Goal: Task Accomplishment & Management: Complete application form

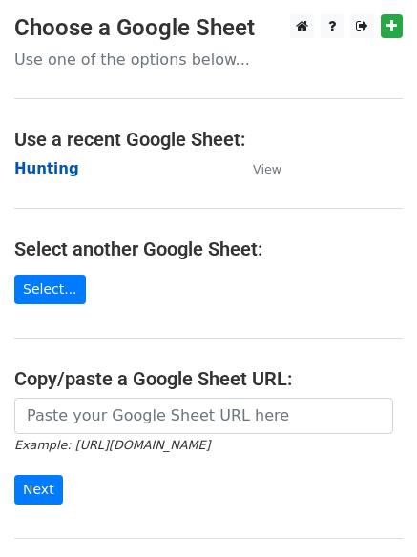
click at [34, 162] on strong "Hunting" at bounding box center [46, 168] width 65 height 17
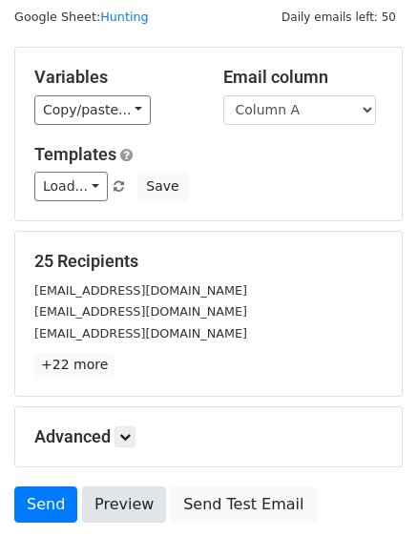
scroll to position [184, 0]
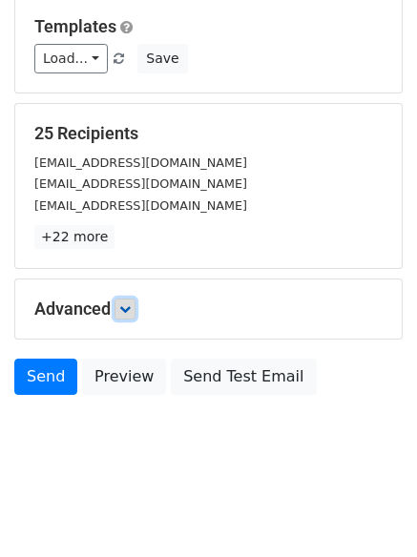
click at [130, 312] on icon at bounding box center [124, 308] width 11 height 11
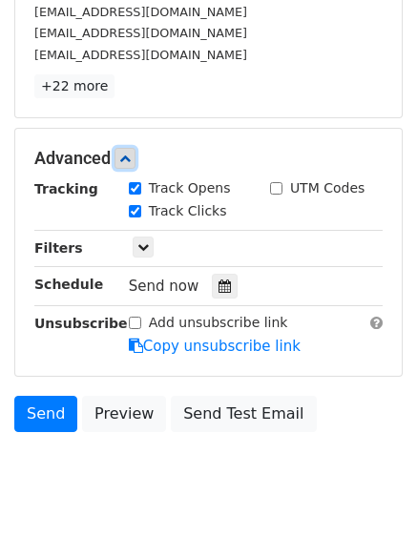
scroll to position [371, 0]
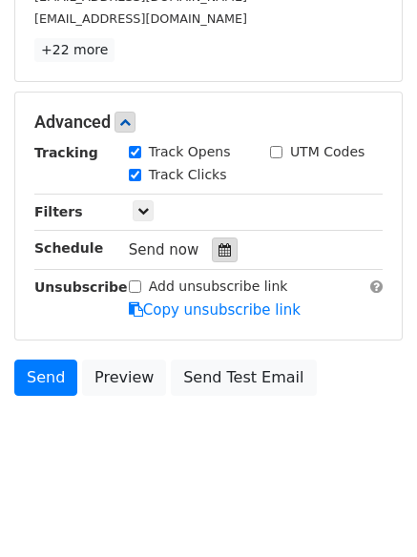
click at [212, 238] on div at bounding box center [225, 250] width 26 height 25
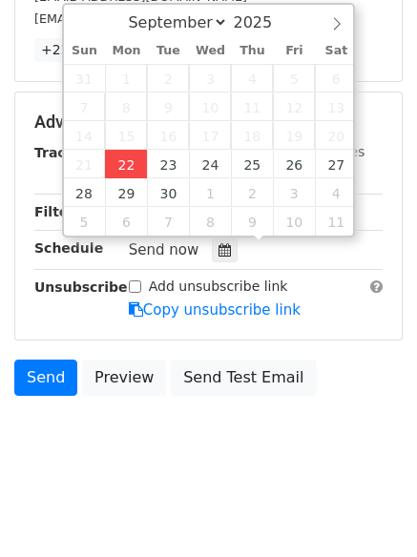
type input "2025-09-22 12:00"
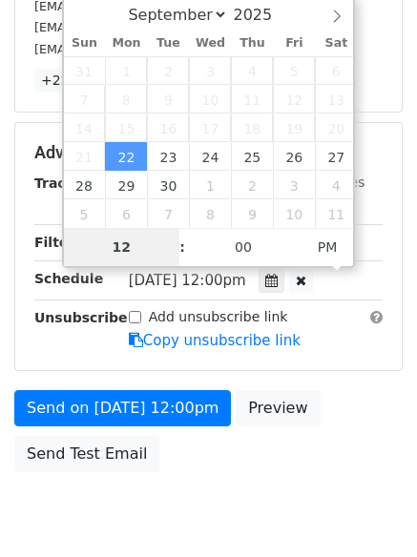
type input "4"
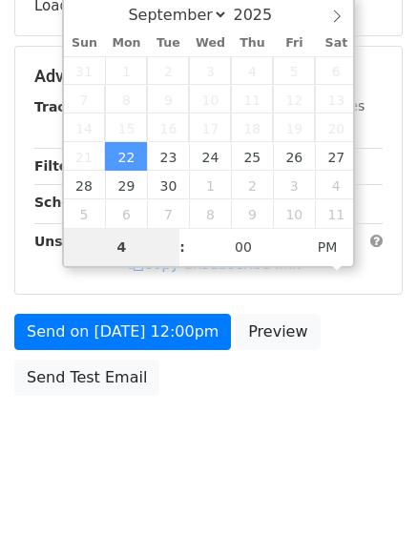
scroll to position [371, 0]
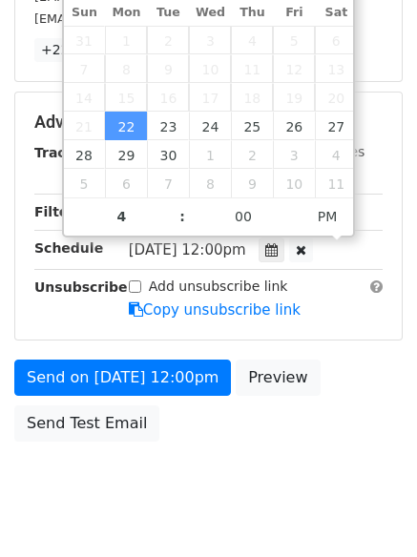
type input "2025-09-22 16:00"
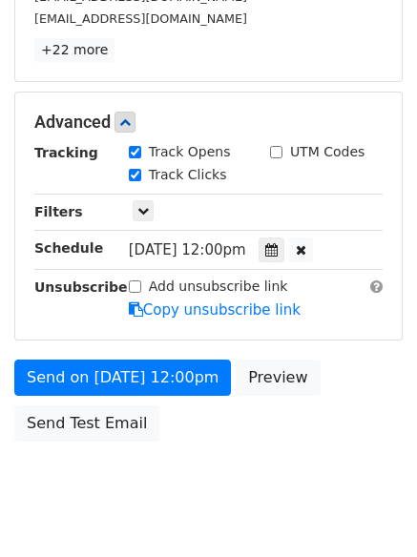
click at [92, 344] on form "Variables Copy/paste... {{Column A}} {{Column B}} {{Column C}} {{Column D}} {{C…" at bounding box center [208, 91] width 388 height 719
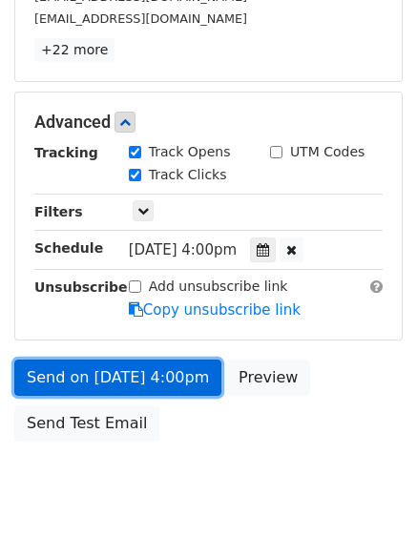
click at [98, 375] on link "Send on Sep 22 at 4:00pm" at bounding box center [117, 378] width 207 height 36
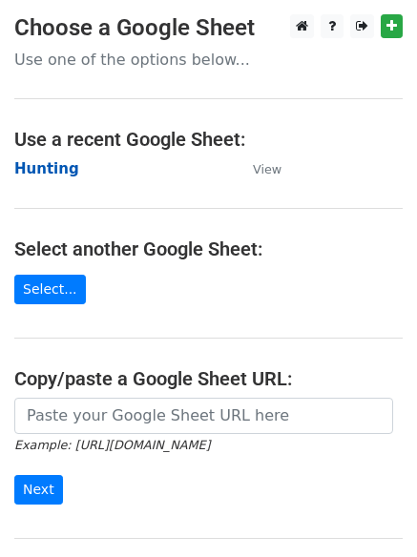
click at [24, 173] on strong "Hunting" at bounding box center [46, 168] width 65 height 17
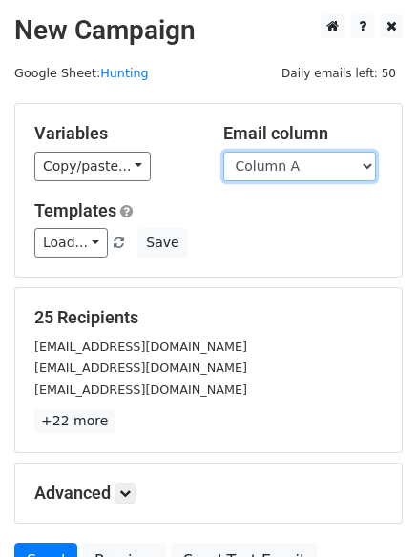
drag, startPoint x: 270, startPoint y: 168, endPoint x: 270, endPoint y: 179, distance: 11.4
click at [270, 168] on select "Column A Column B Column C Column D Column E Column F" at bounding box center [299, 167] width 153 height 30
select select "Column B"
click at [223, 152] on select "Column A Column B Column C Column D Column E Column F" at bounding box center [299, 167] width 153 height 30
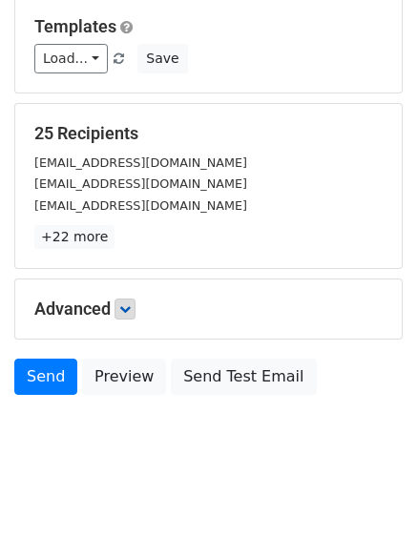
click at [121, 318] on h5 "Advanced" at bounding box center [208, 309] width 348 height 21
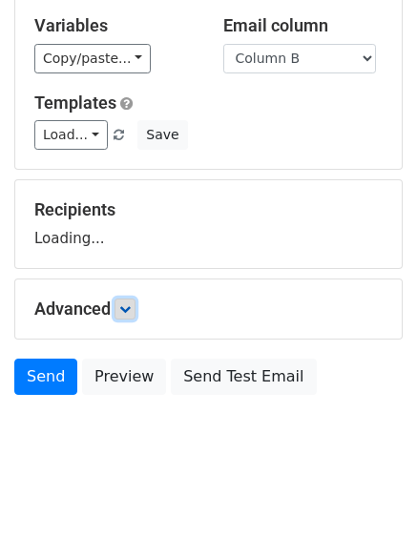
click at [124, 308] on icon at bounding box center [124, 308] width 11 height 11
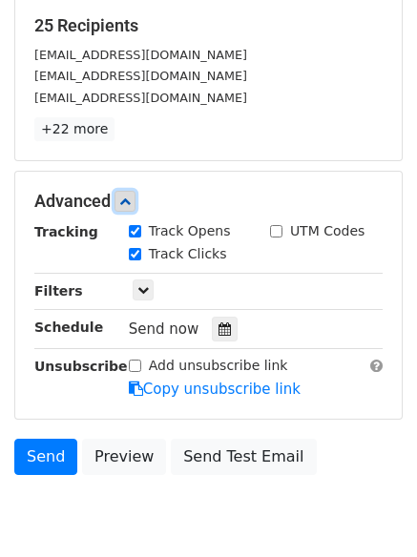
scroll to position [293, 0]
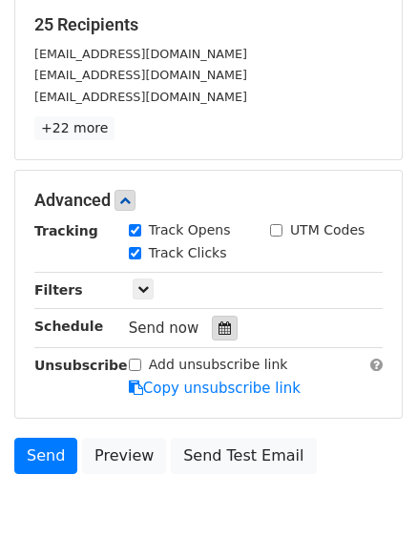
drag, startPoint x: 212, startPoint y: 325, endPoint x: 186, endPoint y: 307, distance: 31.5
click at [218, 326] on icon at bounding box center [224, 327] width 12 height 13
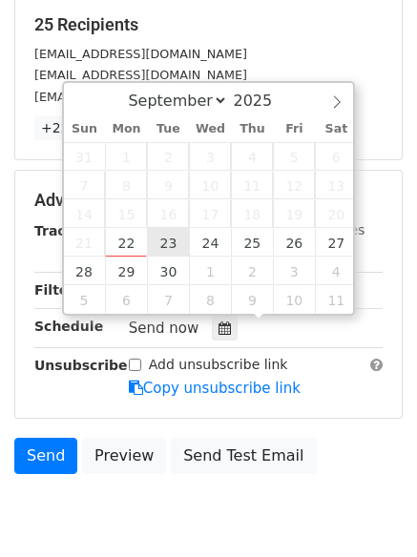
type input "2025-09-23 12:00"
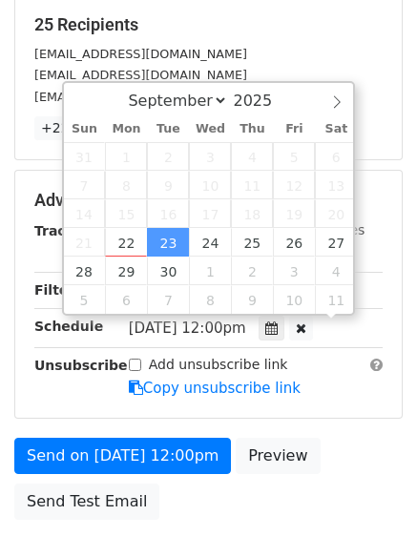
scroll to position [1, 0]
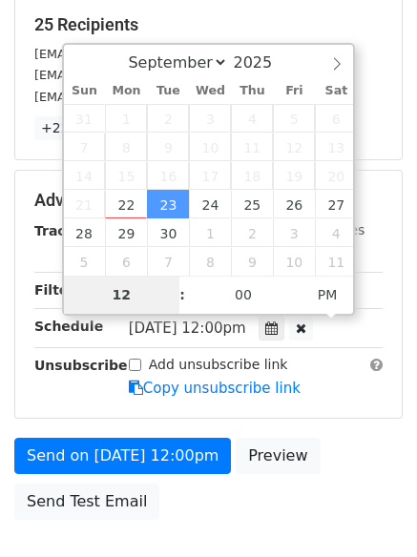
type input "5"
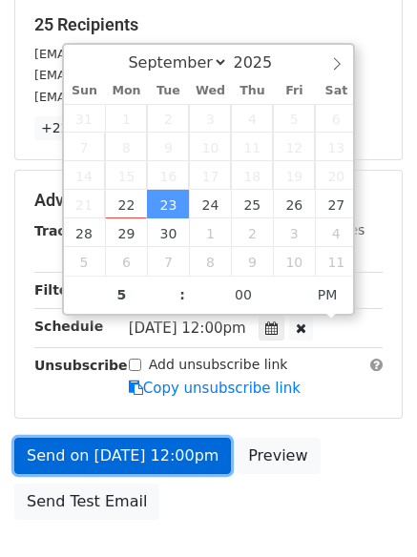
type input "2025-09-23 17:00"
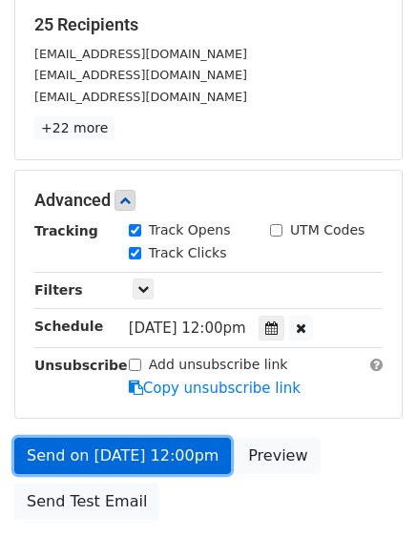
click at [145, 444] on link "Send on Sep 23 at 12:00pm" at bounding box center [122, 456] width 217 height 36
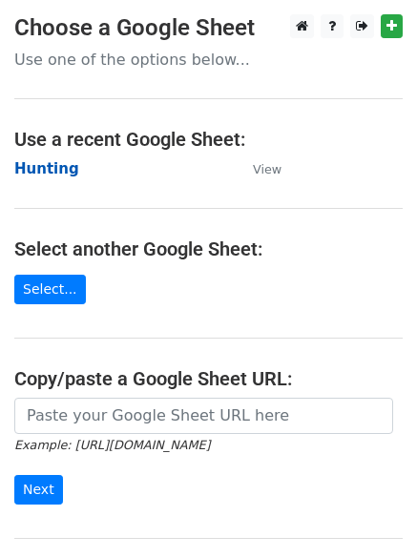
click at [58, 169] on strong "Hunting" at bounding box center [46, 168] width 65 height 17
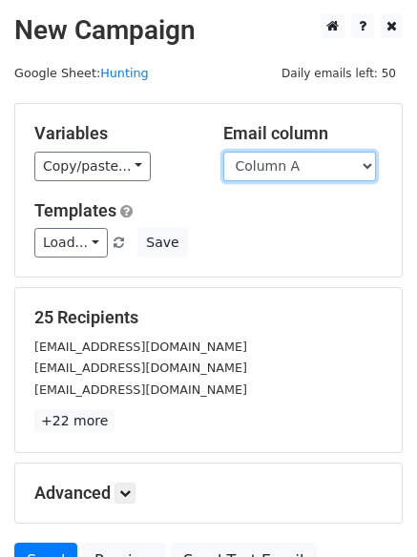
drag, startPoint x: 296, startPoint y: 172, endPoint x: 304, endPoint y: 179, distance: 11.5
click at [296, 172] on select "Column A Column B Column C Column D Column E Column F" at bounding box center [299, 167] width 153 height 30
select select "Column C"
click at [223, 152] on select "Column A Column B Column C Column D Column E Column F" at bounding box center [299, 167] width 153 height 30
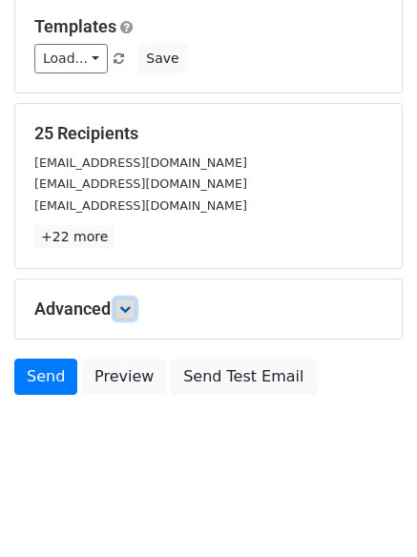
click at [119, 310] on link at bounding box center [124, 309] width 21 height 21
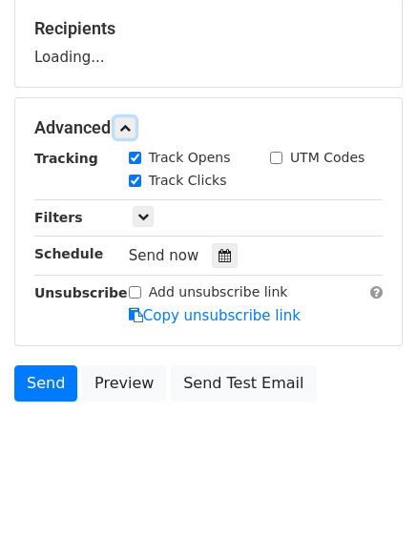
scroll to position [291, 0]
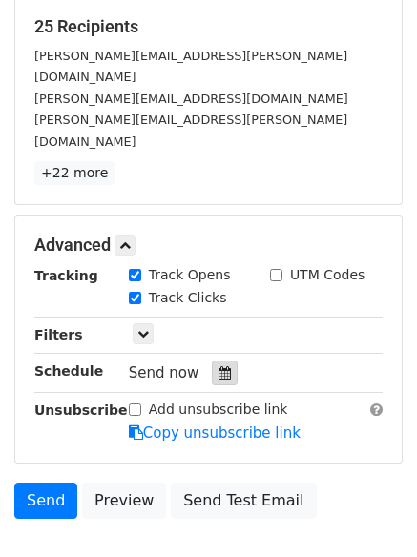
drag, startPoint x: 202, startPoint y: 338, endPoint x: 221, endPoint y: 335, distance: 19.3
click at [212, 361] on div at bounding box center [225, 373] width 26 height 25
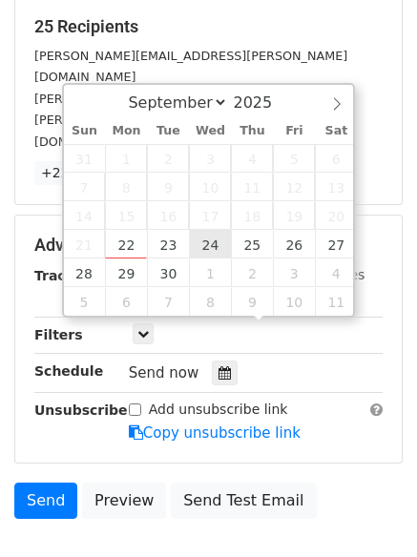
type input "2025-09-24 12:00"
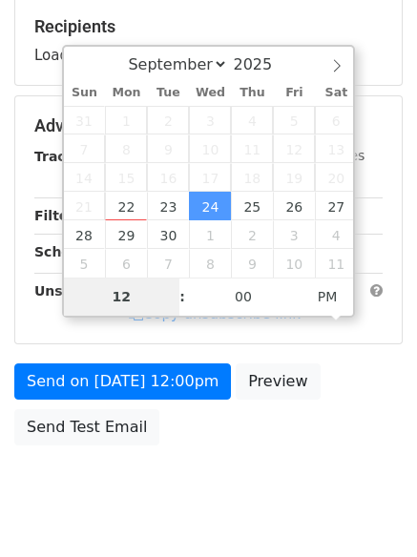
type input "6"
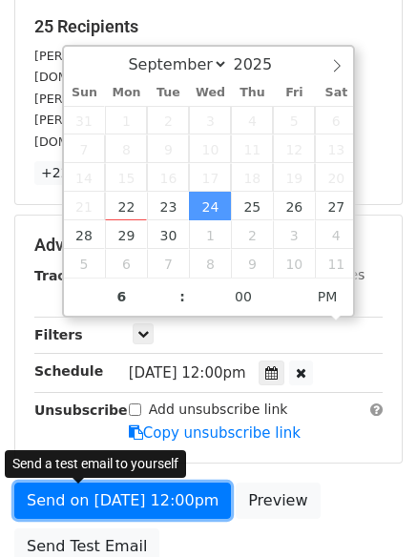
type input "2025-09-24 18:00"
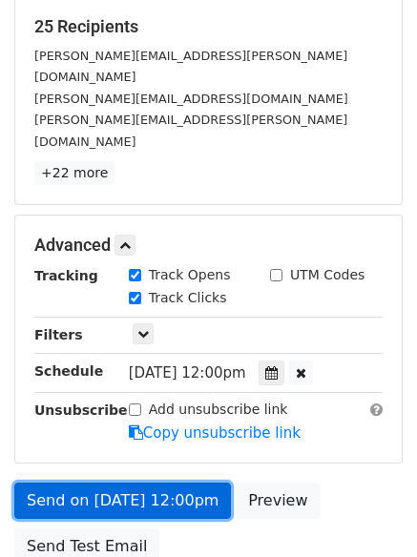
click at [132, 483] on link "Send on Sep 24 at 12:00pm" at bounding box center [122, 501] width 217 height 36
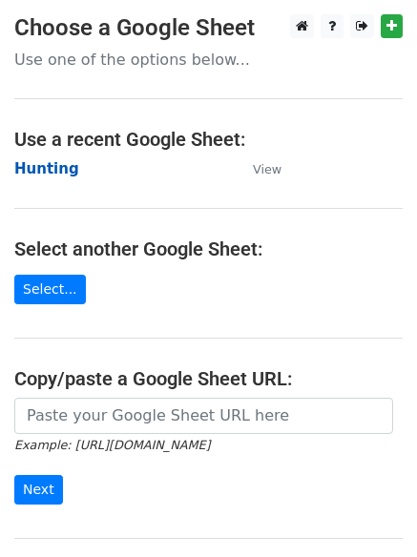
click at [39, 174] on strong "Hunting" at bounding box center [46, 168] width 65 height 17
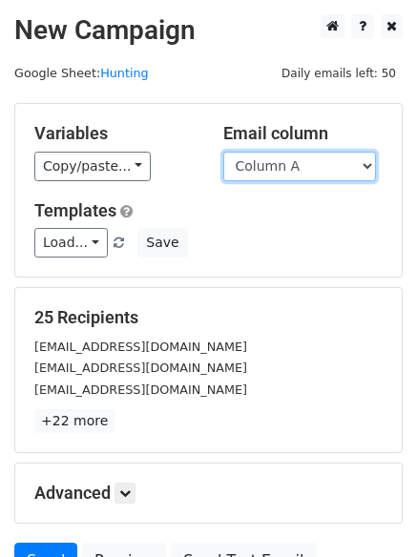
drag, startPoint x: 0, startPoint y: 0, endPoint x: 307, endPoint y: 168, distance: 350.0
click at [307, 169] on select "Column A Column B Column C Column D Column E Column F" at bounding box center [299, 167] width 153 height 30
select select "Column D"
click at [223, 152] on select "Column A Column B Column C Column D Column E Column F" at bounding box center [299, 167] width 153 height 30
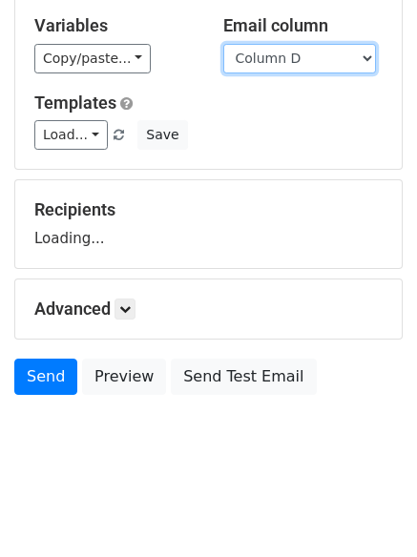
scroll to position [184, 0]
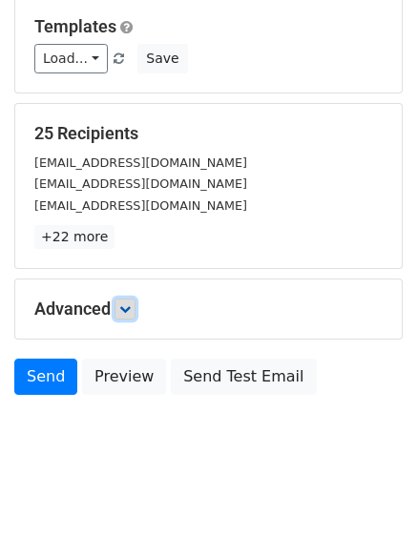
click at [131, 309] on icon at bounding box center [124, 308] width 11 height 11
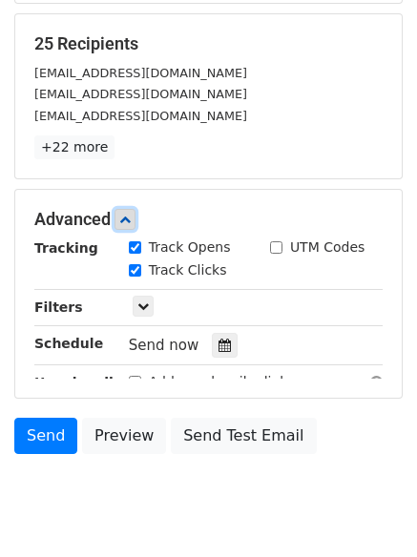
scroll to position [364, 0]
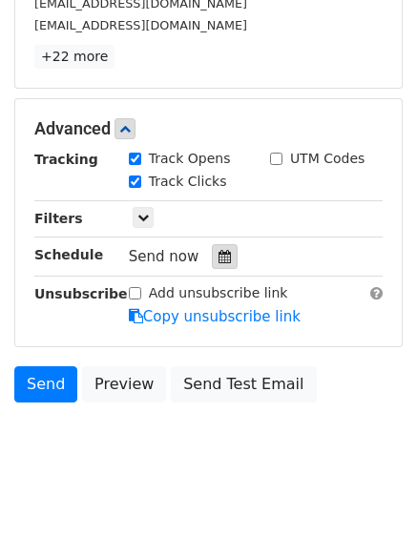
click at [212, 264] on div at bounding box center [225, 256] width 26 height 25
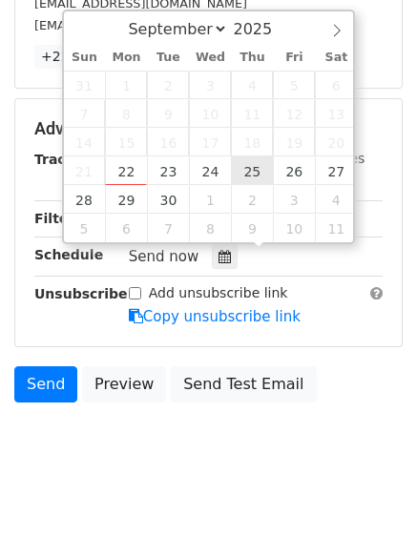
type input "2025-09-25 12:00"
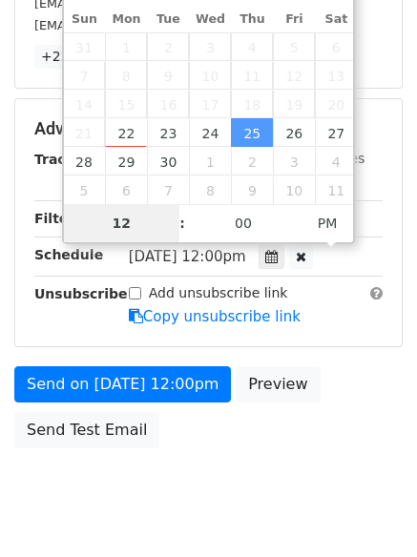
type input "7"
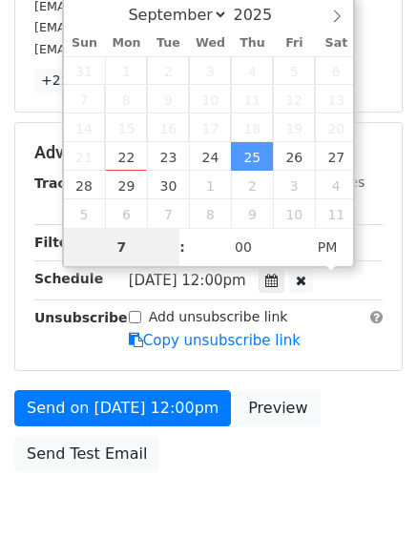
scroll to position [364, 0]
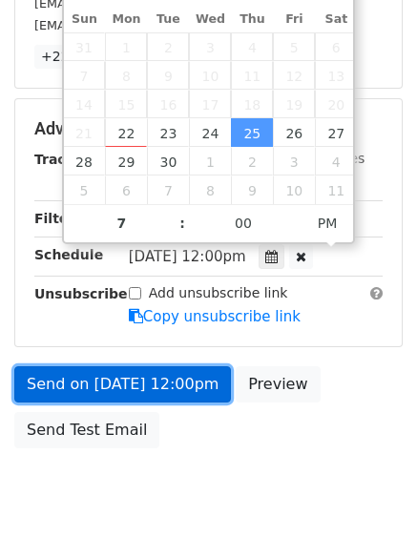
type input "2025-09-25 19:00"
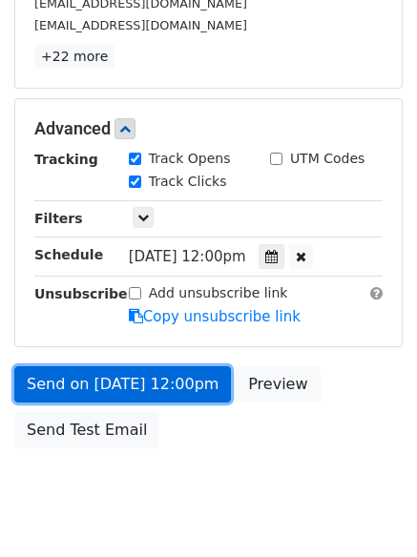
click at [118, 387] on link "Send on Sep 25 at 12:00pm" at bounding box center [122, 384] width 217 height 36
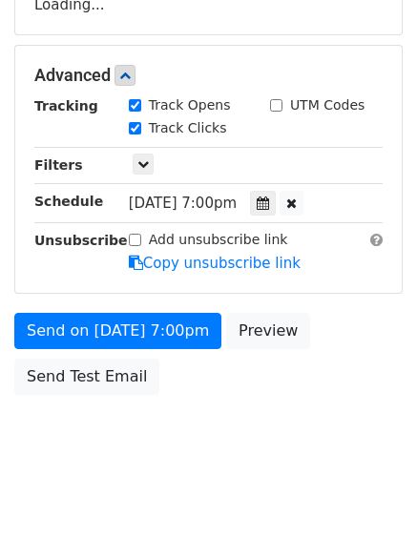
scroll to position [341, 0]
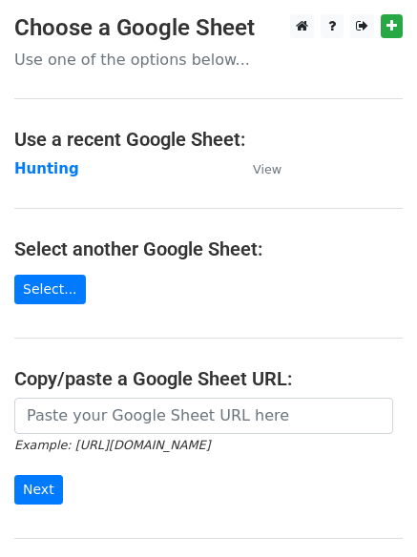
click at [43, 182] on main "Choose a Google Sheet Use one of the options below... Use a recent Google Sheet…" at bounding box center [208, 310] width 417 height 592
click at [41, 176] on strong "Hunting" at bounding box center [46, 168] width 65 height 17
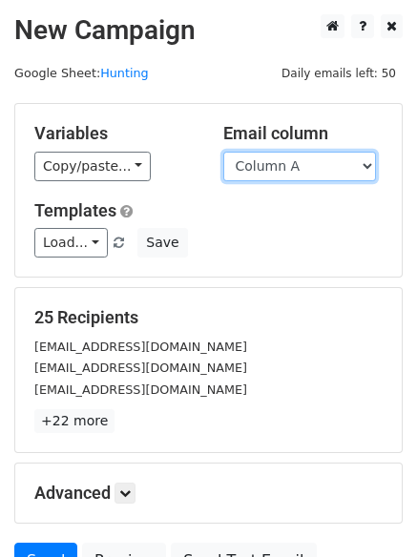
click at [309, 168] on select "Column A Column B Column C Column D Column E Column F" at bounding box center [299, 167] width 153 height 30
select select "Column E"
click at [223, 152] on select "Column A Column B Column C Column D Column E Column F" at bounding box center [299, 167] width 153 height 30
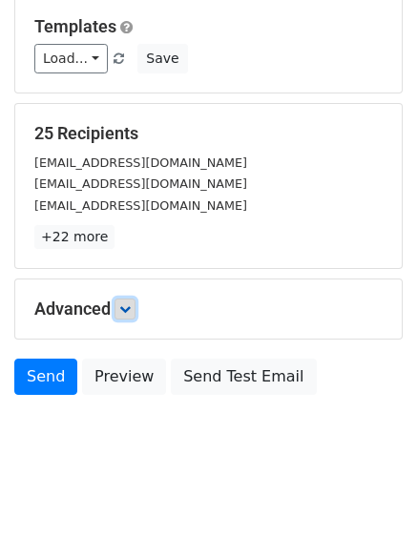
click at [130, 303] on icon at bounding box center [124, 308] width 11 height 11
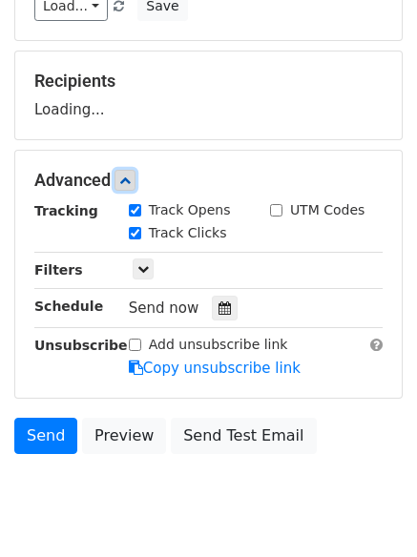
scroll to position [295, 0]
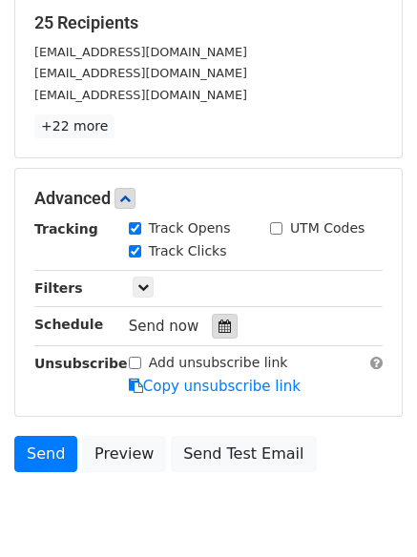
click at [222, 328] on div at bounding box center [225, 326] width 26 height 25
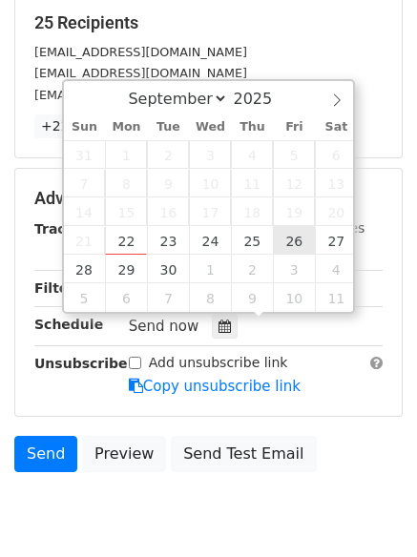
type input "2025-09-26 12:00"
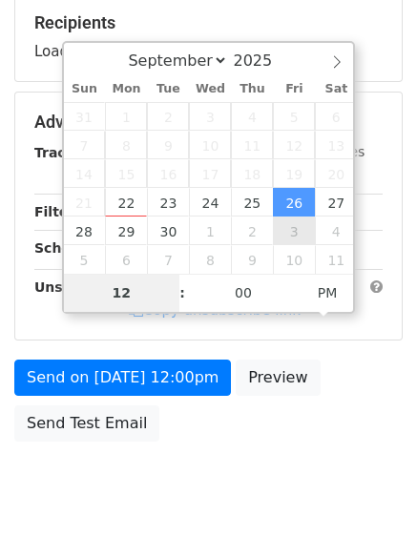
type input "8"
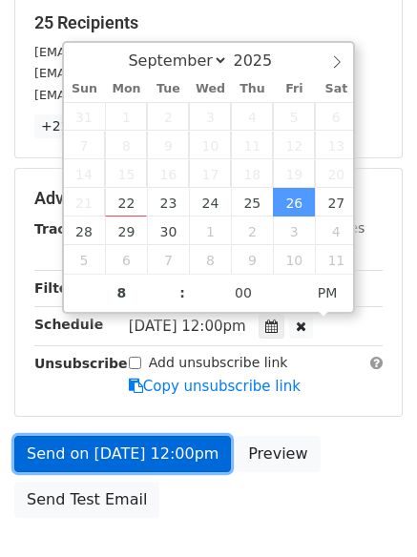
type input "2025-09-26 20:00"
click at [136, 449] on link "Send on Sep 26 at 12:00pm" at bounding box center [122, 454] width 217 height 36
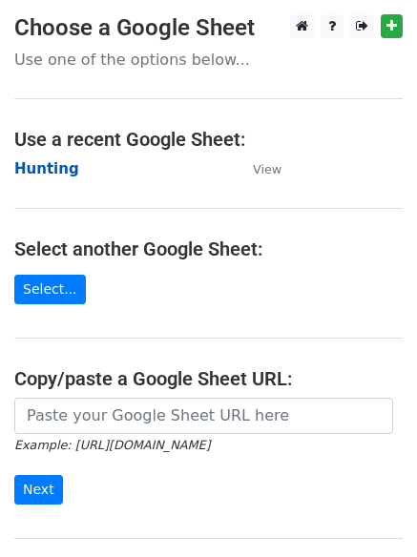
click at [63, 172] on strong "Hunting" at bounding box center [46, 168] width 65 height 17
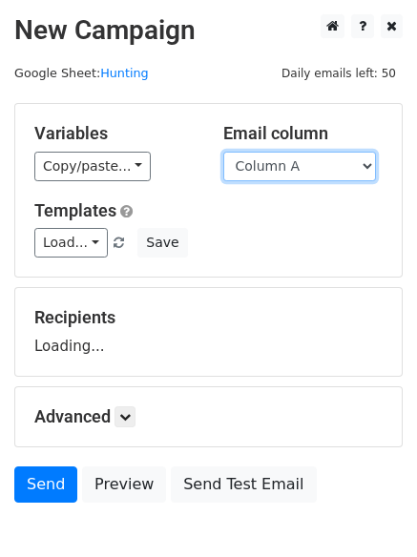
click at [297, 172] on select "Column A Column B Column C Column D Column E Column F" at bounding box center [299, 167] width 153 height 30
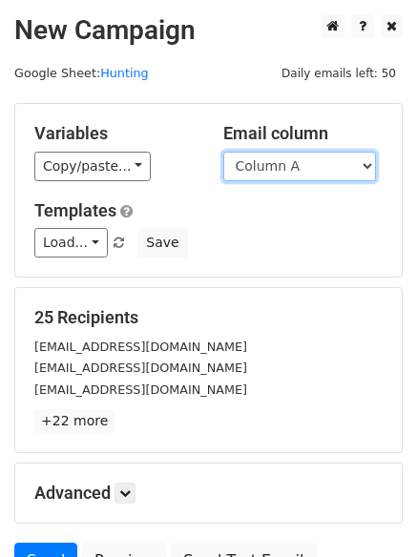
select select "Column F"
click at [223, 152] on select "Column A Column B Column C Column D Column E Column F" at bounding box center [299, 167] width 153 height 30
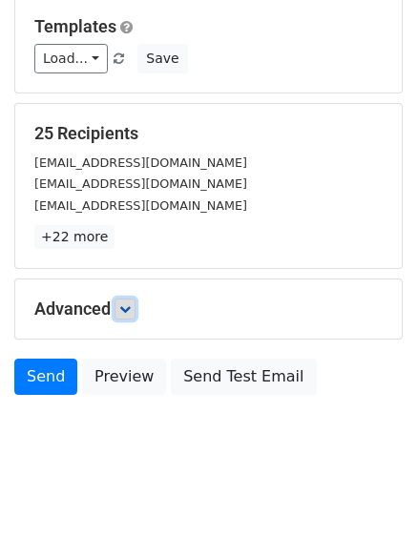
click at [134, 319] on link at bounding box center [124, 309] width 21 height 21
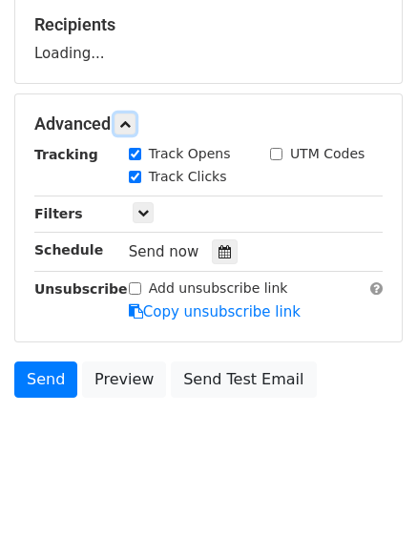
scroll to position [294, 0]
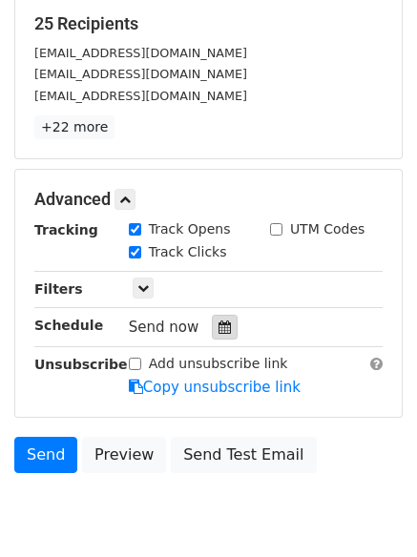
click at [219, 337] on div at bounding box center [225, 327] width 26 height 25
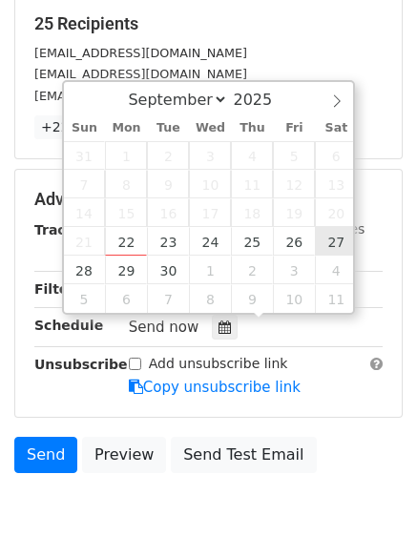
type input "[DATE] 12:00"
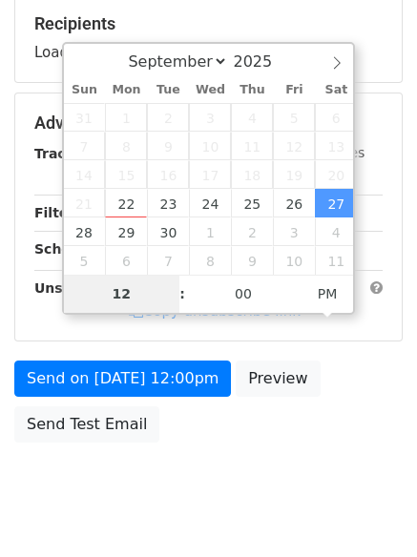
type input "9"
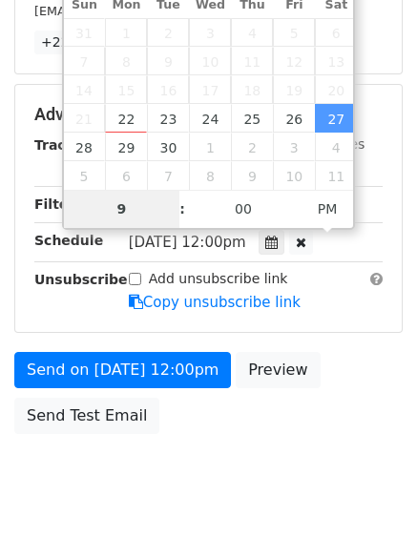
scroll to position [417, 0]
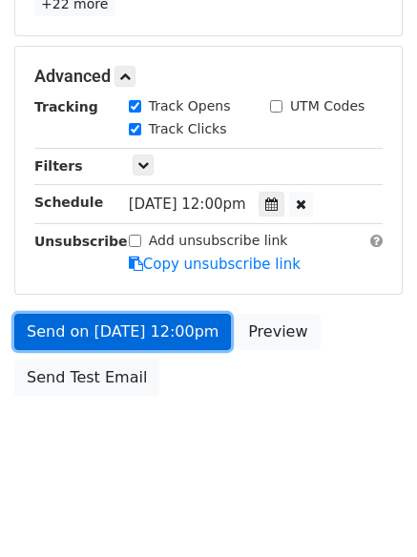
type input "[DATE] 21:00"
click at [134, 338] on link "Send on [DATE] 12:00pm" at bounding box center [122, 332] width 217 height 36
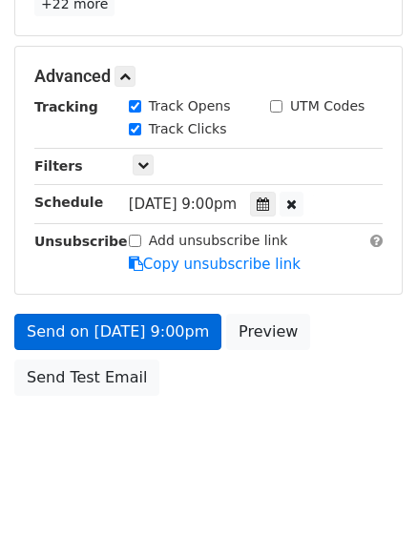
scroll to position [341, 0]
